Goal: Task Accomplishment & Management: Manage account settings

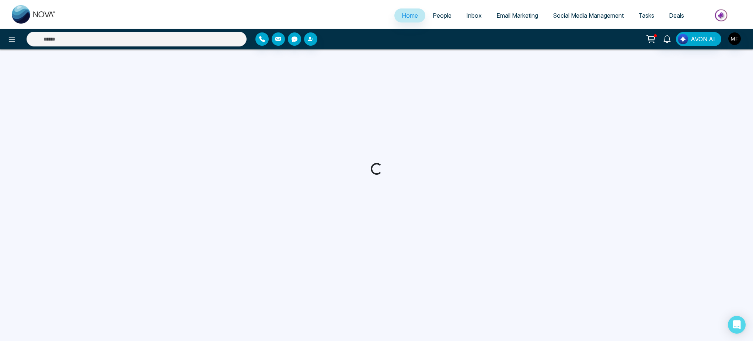
select select "*"
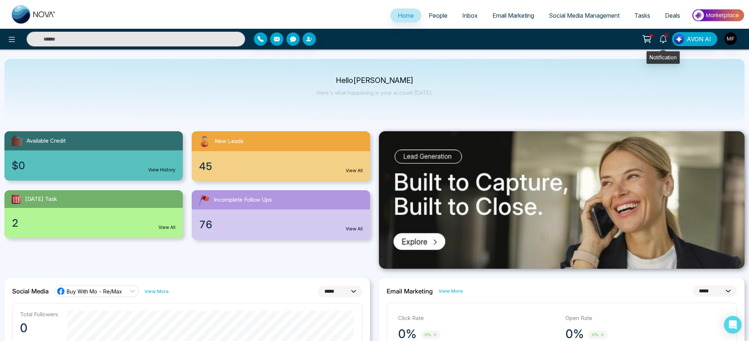
click at [666, 41] on icon at bounding box center [663, 39] width 8 height 8
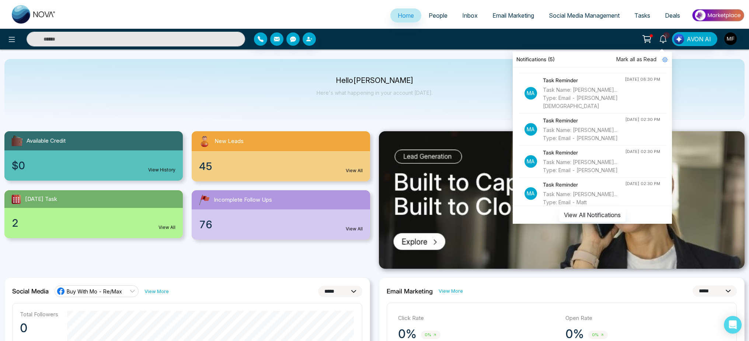
scroll to position [31, 0]
click at [394, 84] on p "Hello [PERSON_NAME]" at bounding box center [375, 80] width 116 height 6
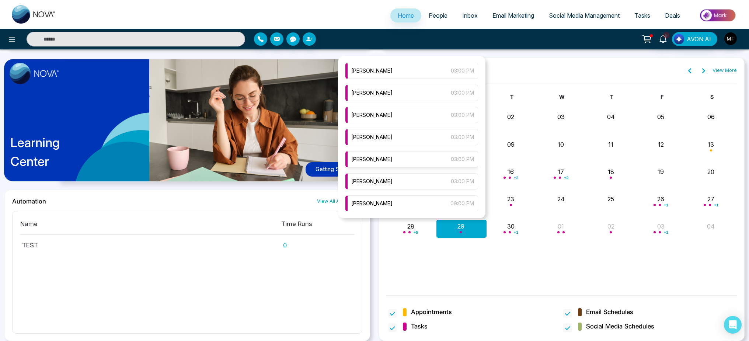
scroll to position [17, 0]
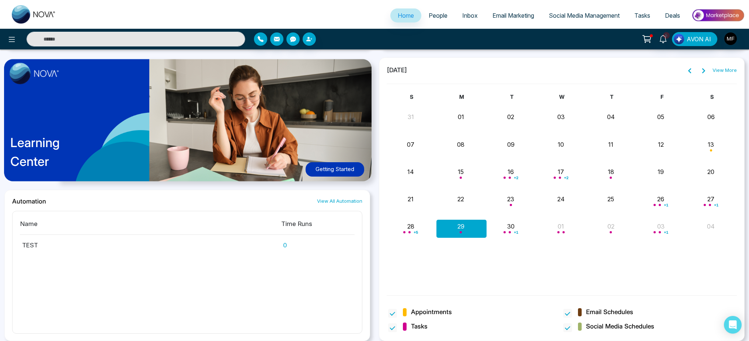
click at [415, 233] on span "+ 5" at bounding box center [415, 232] width 4 height 3
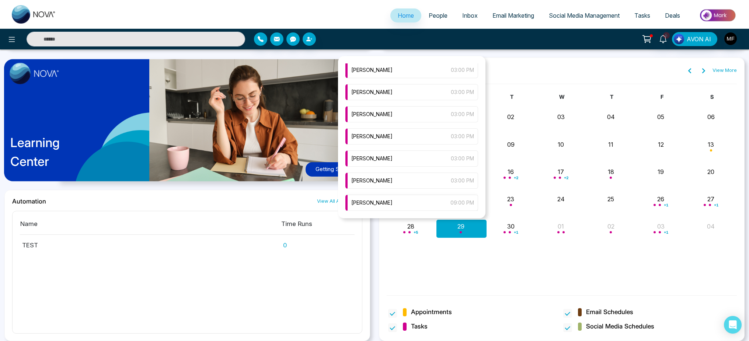
click at [420, 197] on div "[PERSON_NAME] 09:00 PM" at bounding box center [411, 203] width 133 height 16
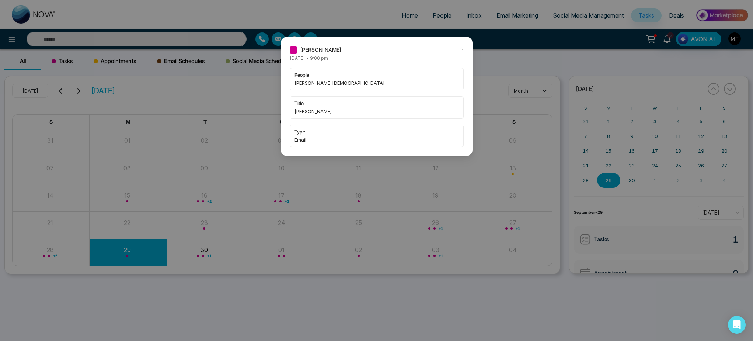
click at [463, 49] on icon at bounding box center [460, 48] width 5 height 5
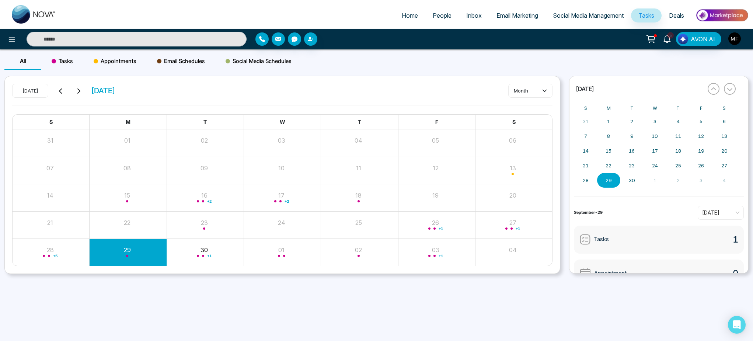
click at [728, 39] on img "button" at bounding box center [734, 38] width 13 height 13
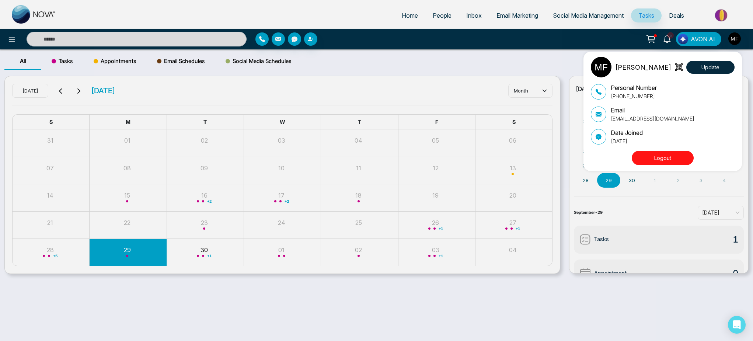
click at [670, 156] on button "Logout" at bounding box center [663, 158] width 62 height 14
